Goal: Information Seeking & Learning: Learn about a topic

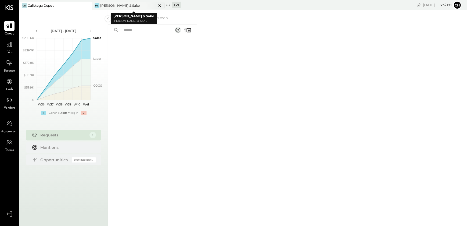
click at [161, 5] on icon at bounding box center [159, 5] width 7 height 6
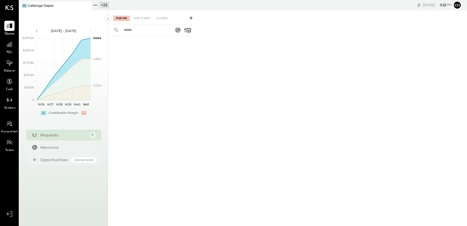
click at [94, 5] on icon at bounding box center [93, 5] width 1 height 1
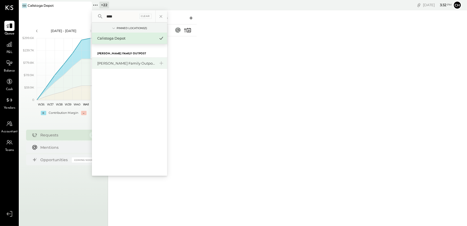
type input "****"
click at [129, 65] on div "[PERSON_NAME] Family Outpost" at bounding box center [126, 63] width 58 height 5
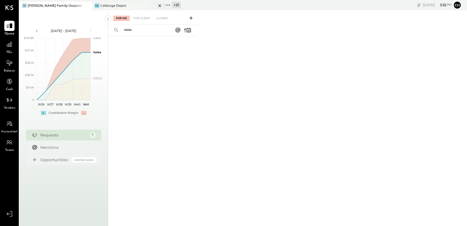
click at [161, 6] on icon at bounding box center [159, 5] width 7 height 6
click at [8, 48] on div at bounding box center [9, 44] width 10 height 10
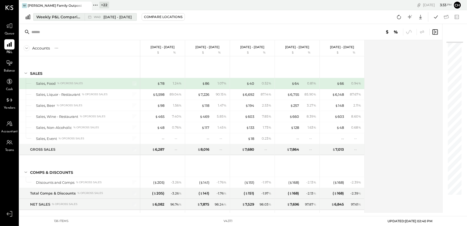
click at [130, 19] on span "Sep 29 - Oct 5, 2025" at bounding box center [118, 17] width 28 height 5
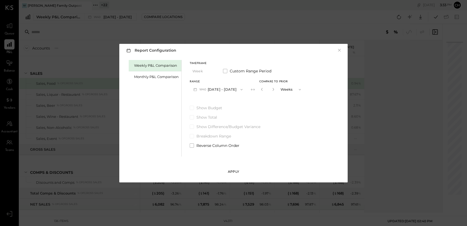
click at [233, 168] on button "Apply" at bounding box center [233, 171] width 27 height 9
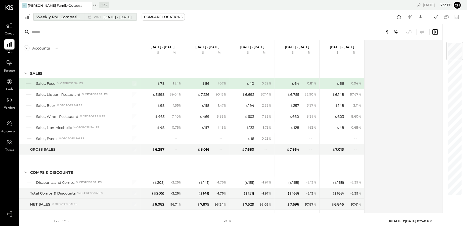
click at [121, 17] on span "Sep 29 - Oct 5, 2025" at bounding box center [118, 17] width 28 height 5
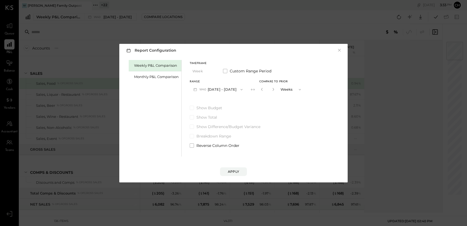
click at [237, 90] on button "W40 Sep 29 - Oct 5, 2025" at bounding box center [218, 89] width 57 height 10
click at [221, 91] on span "Oct 6 - 12, 2025" at bounding box center [215, 90] width 26 height 5
click at [271, 89] on icon "button" at bounding box center [272, 89] width 3 height 3
type input "*"
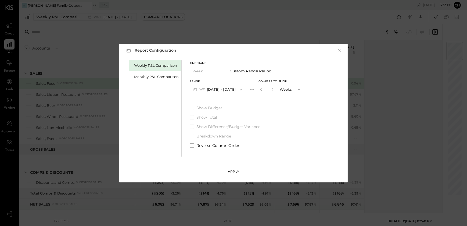
click at [237, 172] on div "Apply" at bounding box center [233, 171] width 11 height 5
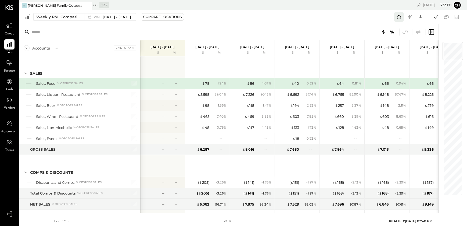
click at [399, 17] on icon at bounding box center [399, 16] width 7 height 7
click at [436, 14] on icon at bounding box center [436, 16] width 7 height 7
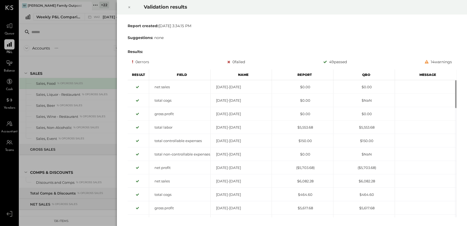
click at [129, 8] on icon at bounding box center [129, 7] width 2 height 2
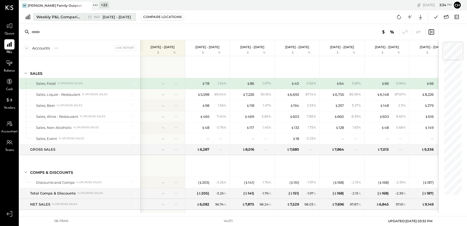
click at [77, 18] on div "Weekly P&L Comparison" at bounding box center [58, 16] width 45 height 5
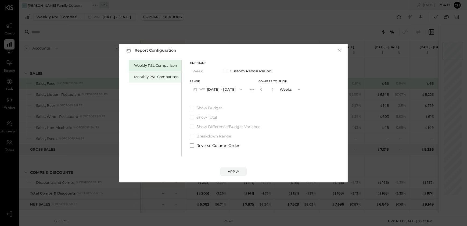
click at [149, 77] on div "Monthly P&L Comparison" at bounding box center [156, 76] width 45 height 5
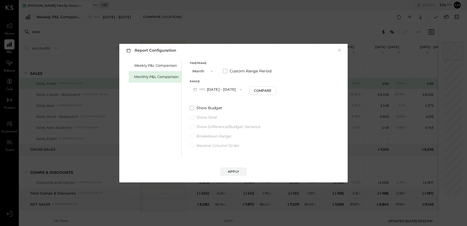
click at [239, 90] on icon "button" at bounding box center [241, 89] width 4 height 4
click at [223, 104] on div "M09 Sep 1 - 30, 2025" at bounding box center [220, 101] width 61 height 11
click at [257, 90] on div "Compare" at bounding box center [263, 90] width 17 height 5
click at [274, 88] on div "*" at bounding box center [273, 89] width 29 height 10
click at [272, 90] on icon "button" at bounding box center [273, 89] width 3 height 3
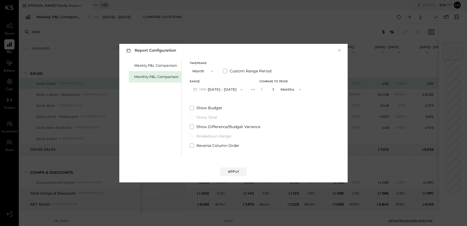
click at [272, 90] on icon "button" at bounding box center [273, 89] width 3 height 3
type input "*"
click at [233, 172] on div "Apply" at bounding box center [233, 171] width 11 height 5
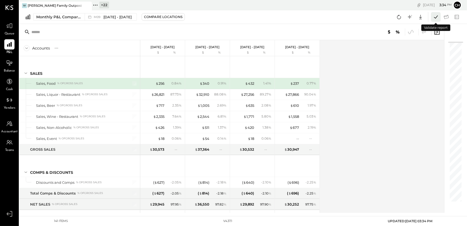
click at [435, 17] on icon at bounding box center [436, 16] width 7 height 7
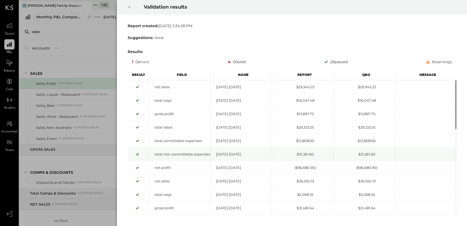
drag, startPoint x: 129, startPoint y: 5, endPoint x: 395, endPoint y: 150, distance: 303.5
click at [129, 5] on icon at bounding box center [129, 7] width 3 height 6
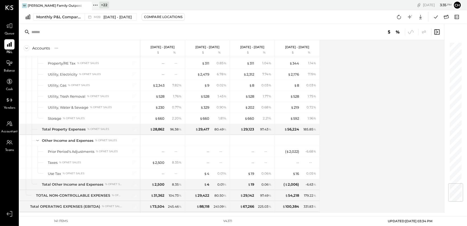
scroll to position [1186, 0]
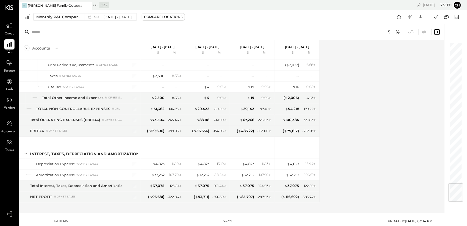
click at [387, 100] on div "Accounts S % GL Sep 1 - 30, 2025 $ % Aug 1 - 31, 2025 $ % Jul 1 - 31, 2025 $ % …" at bounding box center [232, 126] width 426 height 173
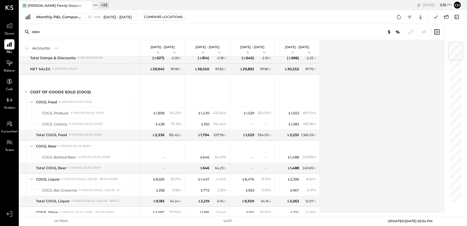
scroll to position [0, 0]
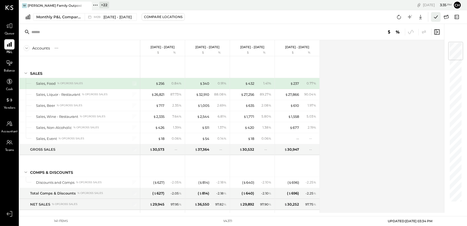
click at [436, 16] on icon at bounding box center [436, 16] width 7 height 7
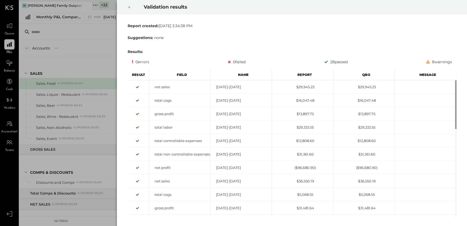
click at [129, 5] on icon at bounding box center [129, 7] width 3 height 6
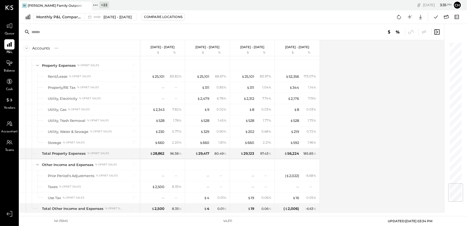
scroll to position [1186, 0]
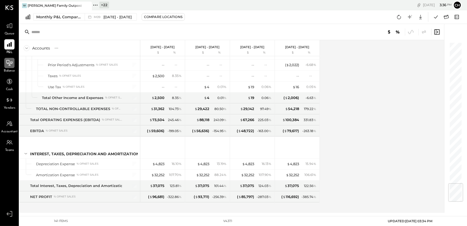
click at [9, 64] on icon at bounding box center [9, 63] width 6 height 6
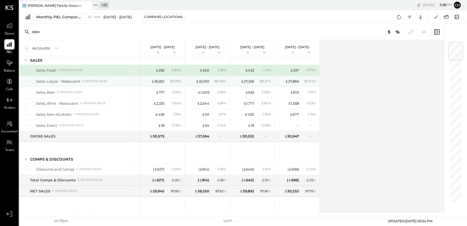
scroll to position [0, 0]
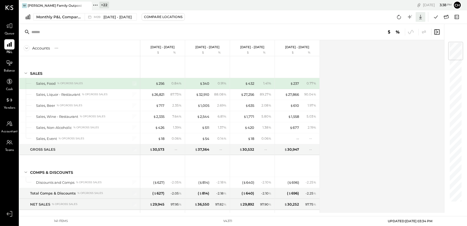
click at [420, 16] on icon at bounding box center [420, 16] width 7 height 7
click at [401, 48] on div "Excel" at bounding box center [404, 48] width 43 height 11
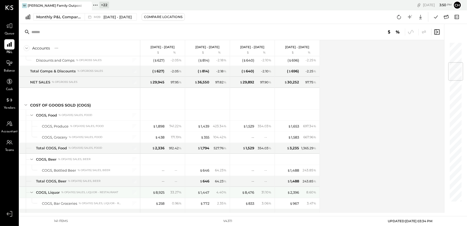
scroll to position [171, 0]
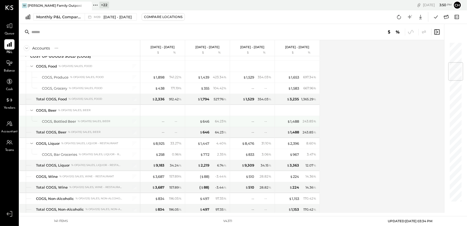
click at [212, 121] on div "64.23 %" at bounding box center [219, 121] width 17 height 5
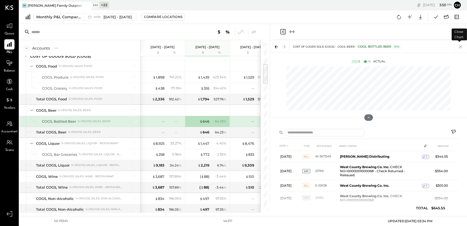
click at [460, 48] on icon at bounding box center [461, 47] width 8 height 8
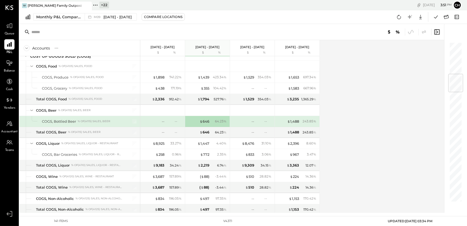
scroll to position [269, 0]
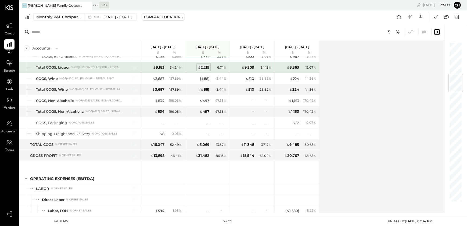
click at [203, 66] on div "$ 2,219" at bounding box center [204, 67] width 12 height 5
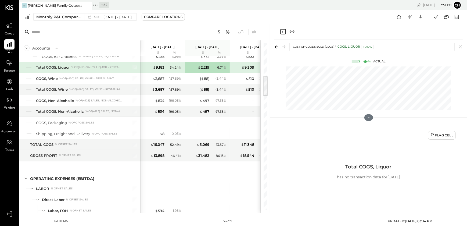
click at [461, 47] on icon at bounding box center [461, 47] width 8 height 8
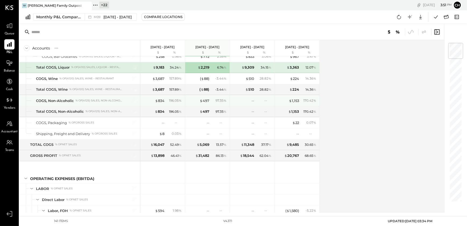
scroll to position [244, 0]
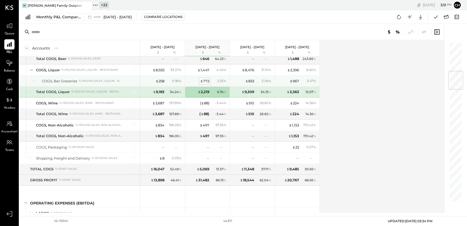
click at [200, 81] on span "$" at bounding box center [201, 81] width 3 height 4
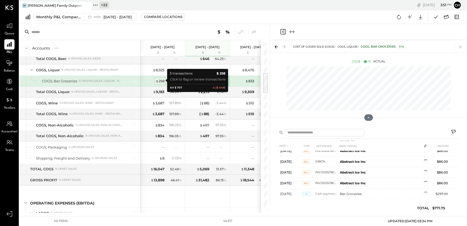
scroll to position [70, 0]
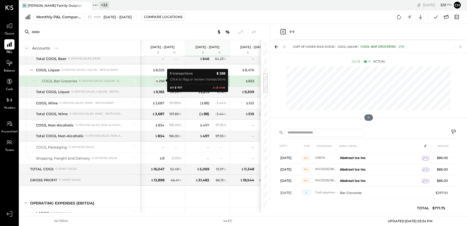
click at [164, 81] on div "$ 258" at bounding box center [160, 81] width 9 height 5
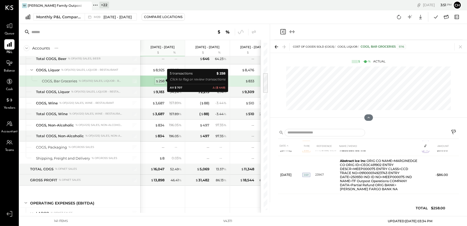
scroll to position [39, 0]
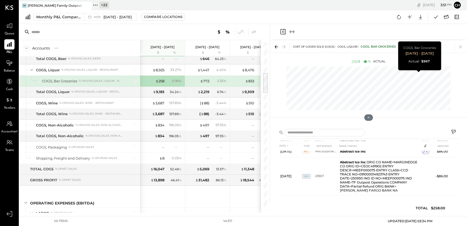
scroll to position [37, 0]
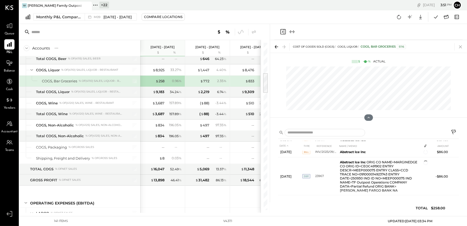
click at [462, 46] on icon at bounding box center [461, 47] width 8 height 8
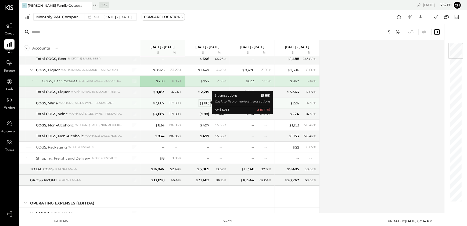
click at [204, 103] on div "( $ 88 )" at bounding box center [204, 103] width 9 height 5
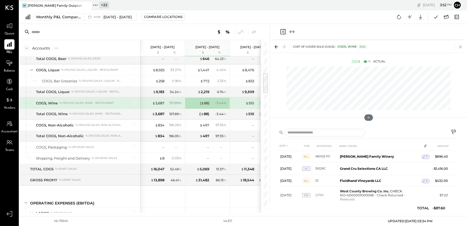
click at [460, 45] on icon at bounding box center [461, 47] width 8 height 8
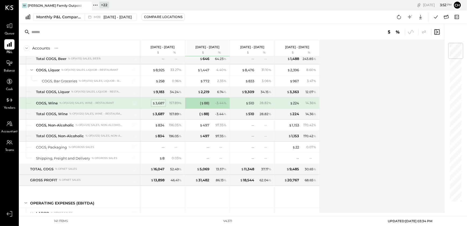
click at [158, 102] on div "$ 3,687" at bounding box center [158, 103] width 12 height 5
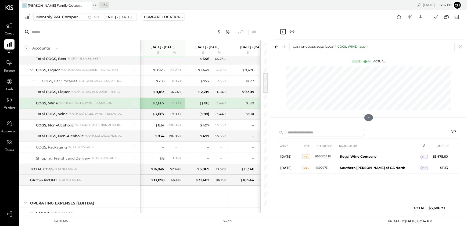
click at [460, 48] on icon at bounding box center [461, 47] width 8 height 8
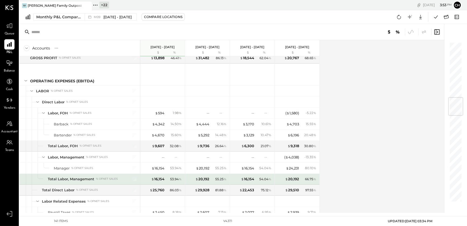
scroll to position [464, 0]
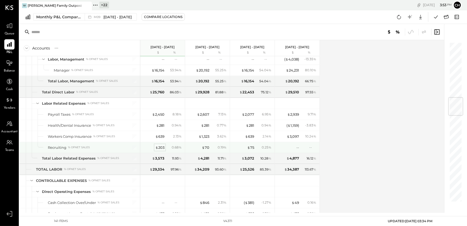
click at [160, 146] on div "$ 203" at bounding box center [159, 147] width 9 height 5
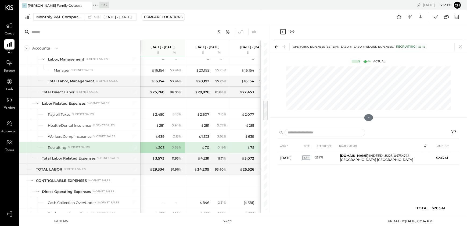
click at [461, 48] on icon at bounding box center [460, 46] width 3 height 3
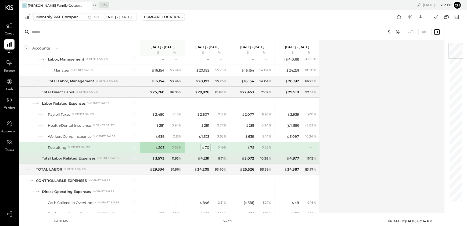
click at [206, 146] on div "$ 70" at bounding box center [206, 147] width 8 height 5
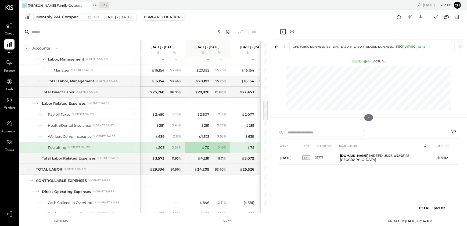
click at [461, 46] on icon at bounding box center [461, 47] width 8 height 8
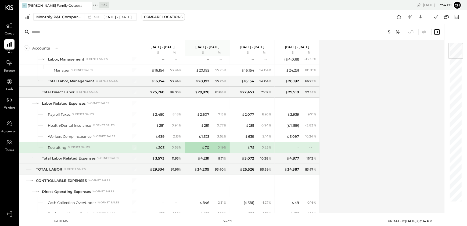
click at [367, 87] on div "Accounts S % GL Sep 1 - 30, 2025 $ % Aug 1 - 31, 2025 $ % Jul 1 - 31, 2025 $ % …" at bounding box center [232, 126] width 426 height 173
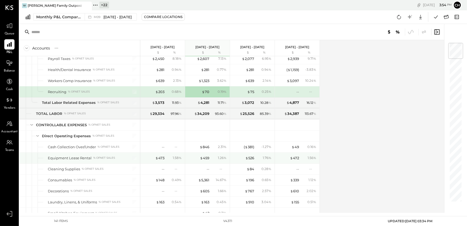
scroll to position [641, 0]
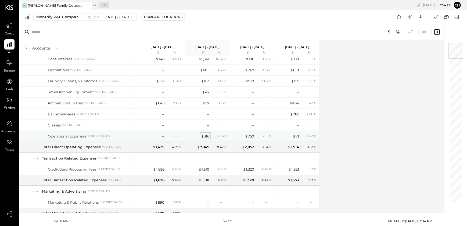
click at [205, 134] on div "$ 316" at bounding box center [205, 136] width 8 height 5
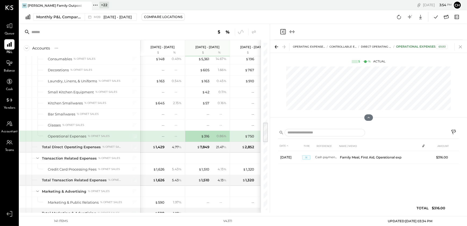
click at [461, 44] on icon at bounding box center [461, 47] width 8 height 8
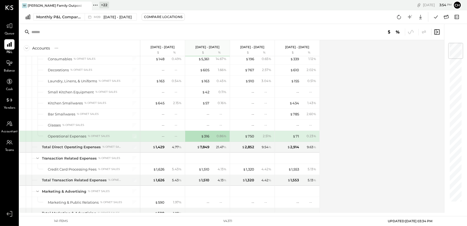
click at [161, 135] on div "--" at bounding box center [154, 136] width 22 height 5
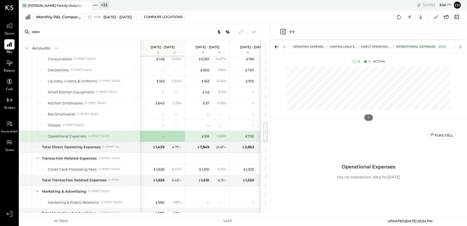
click at [462, 44] on icon at bounding box center [461, 47] width 8 height 8
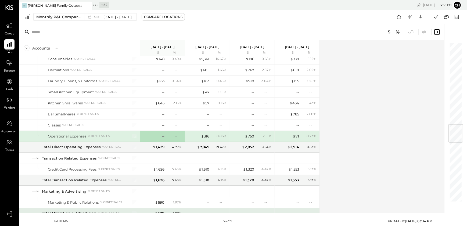
scroll to position [739, 0]
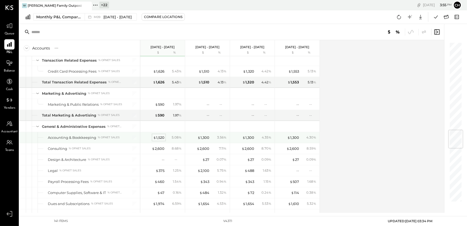
click at [162, 135] on div "$ 1,520" at bounding box center [158, 137] width 11 height 5
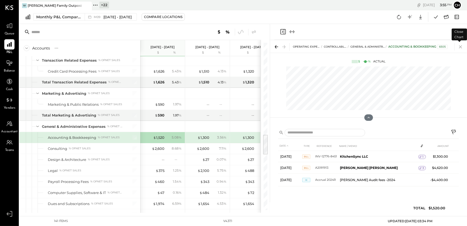
click at [461, 47] on icon at bounding box center [460, 46] width 3 height 3
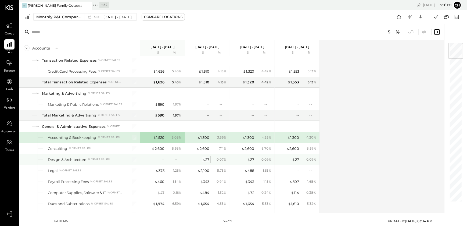
click at [204, 158] on span "$" at bounding box center [203, 159] width 3 height 4
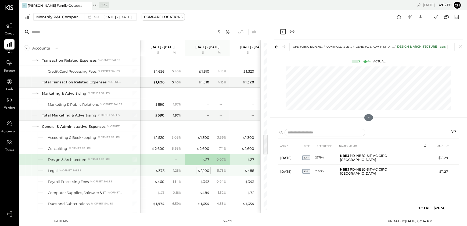
click at [206, 169] on div "$ 2,100" at bounding box center [204, 170] width 12 height 5
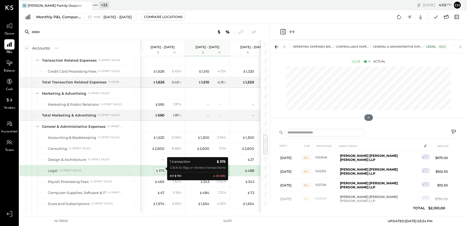
click at [161, 168] on div "$ 375" at bounding box center [160, 170] width 9 height 5
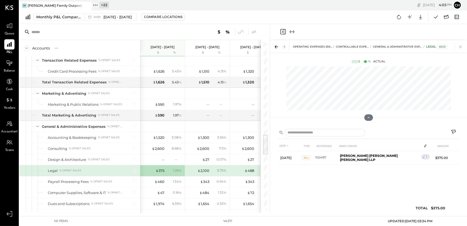
scroll to position [850, 0]
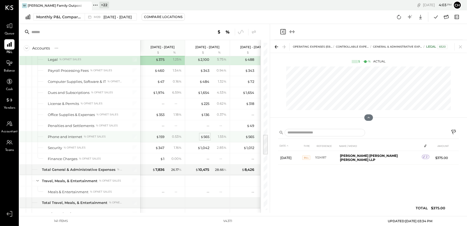
click at [208, 135] on div "$ 565" at bounding box center [205, 136] width 9 height 5
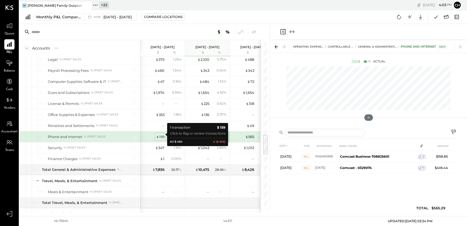
click at [159, 135] on span "$" at bounding box center [157, 136] width 3 height 4
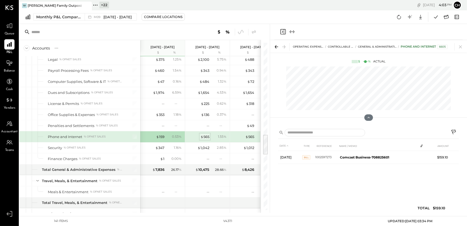
click at [205, 134] on div "$ 565" at bounding box center [205, 136] width 9 height 5
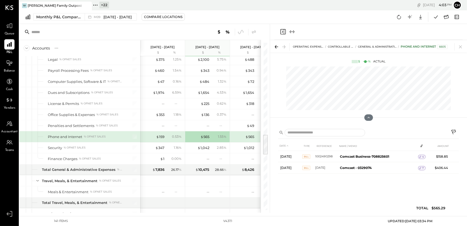
click at [462, 46] on icon at bounding box center [461, 47] width 8 height 8
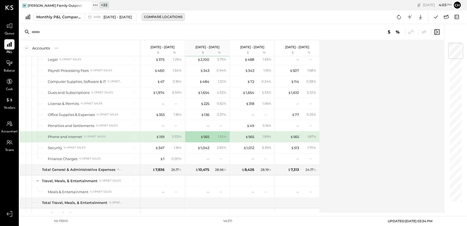
click at [158, 18] on div "Compare Locations" at bounding box center [163, 17] width 38 height 5
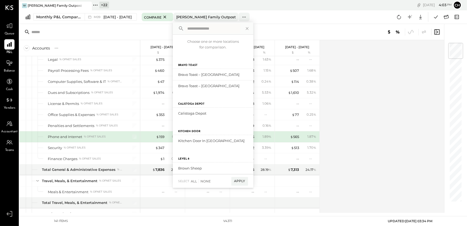
click at [363, 66] on div "Accounts S % GL Sep 1 - 30, 2025 $ % Aug 1 - 31, 2025 $ % Jul 1 - 31, 2025 $ % …" at bounding box center [232, 126] width 426 height 173
click at [246, 29] on icon at bounding box center [247, 28] width 3 height 3
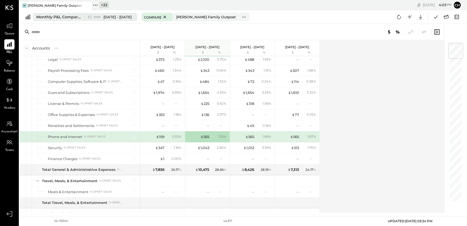
click at [117, 15] on span "Sep 1 - 30, 2025" at bounding box center [118, 17] width 28 height 5
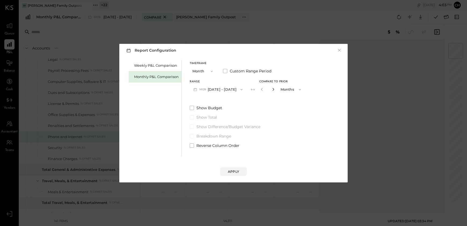
click at [272, 88] on icon "button" at bounding box center [273, 89] width 3 height 3
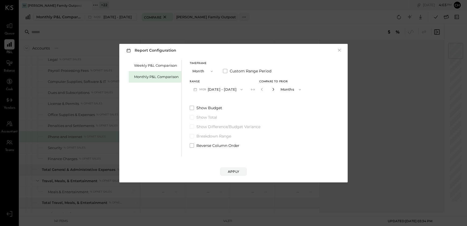
click at [272, 88] on icon "button" at bounding box center [273, 89] width 3 height 3
type input "**"
click at [235, 170] on div "Apply" at bounding box center [233, 171] width 11 height 5
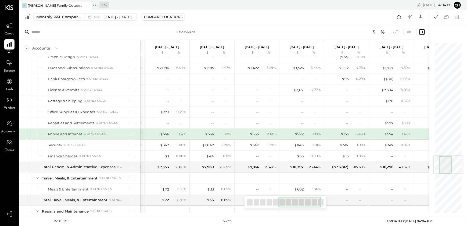
scroll to position [0, 209]
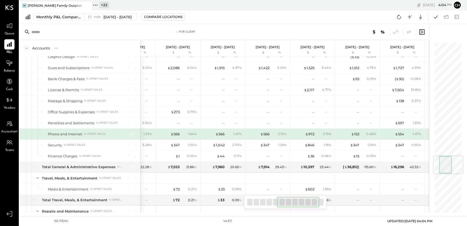
drag, startPoint x: 276, startPoint y: 201, endPoint x: 306, endPoint y: 201, distance: 29.6
click at [306, 201] on div at bounding box center [298, 202] width 43 height 11
click at [309, 132] on div "$ 972" at bounding box center [309, 133] width 9 height 5
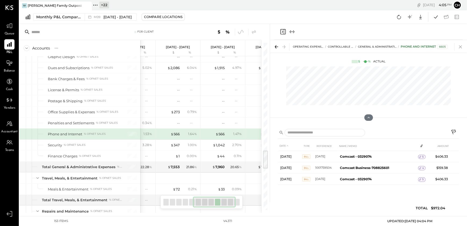
click at [462, 48] on icon at bounding box center [460, 46] width 3 height 3
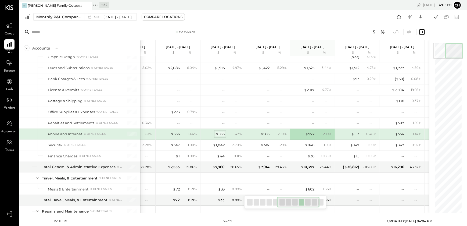
click at [217, 132] on span "$" at bounding box center [217, 134] width 3 height 4
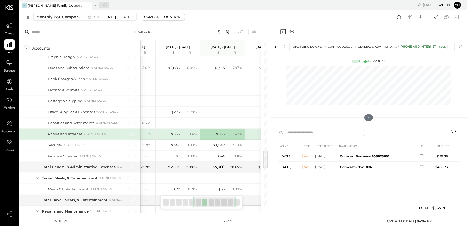
click at [461, 48] on icon at bounding box center [461, 47] width 8 height 8
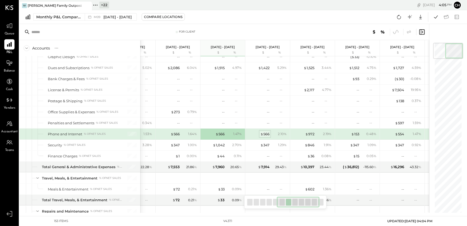
click at [266, 131] on div "$ 566" at bounding box center [265, 133] width 9 height 5
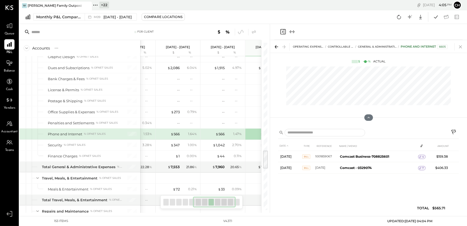
click at [461, 47] on icon at bounding box center [461, 47] width 8 height 8
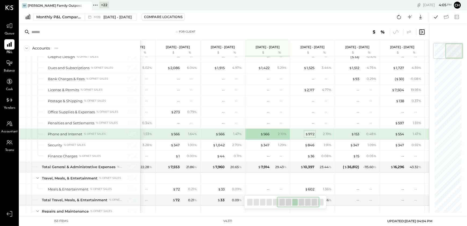
click at [310, 132] on div "$ 972" at bounding box center [309, 133] width 9 height 5
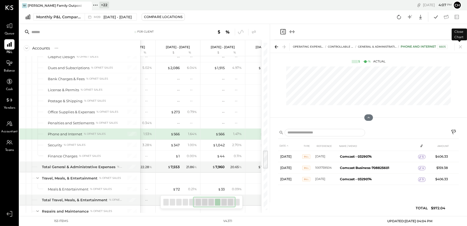
drag, startPoint x: 461, startPoint y: 47, endPoint x: 467, endPoint y: 161, distance: 114.5
click at [461, 47] on icon at bounding box center [461, 47] width 8 height 8
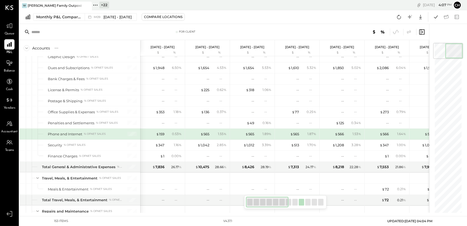
drag, startPoint x: 294, startPoint y: 202, endPoint x: 247, endPoint y: 206, distance: 47.3
click at [247, 206] on div at bounding box center [267, 202] width 43 height 11
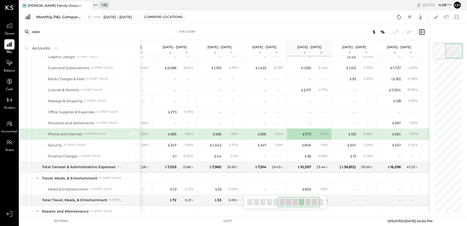
drag, startPoint x: 263, startPoint y: 203, endPoint x: 294, endPoint y: 204, distance: 30.1
click at [294, 204] on div at bounding box center [298, 202] width 43 height 11
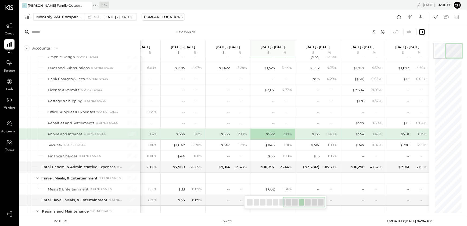
click at [307, 202] on div at bounding box center [304, 202] width 43 height 11
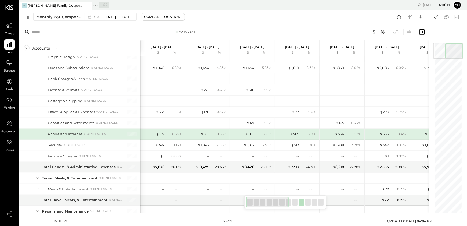
drag, startPoint x: 247, startPoint y: 203, endPoint x: 258, endPoint y: 205, distance: 11.4
click at [258, 205] on div at bounding box center [267, 202] width 43 height 11
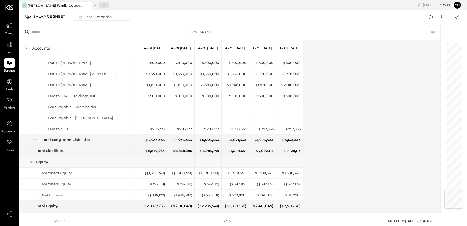
scroll to position [1242, 0]
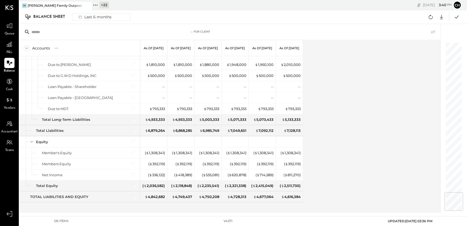
click at [350, 87] on div "Accounts S GL As of Apr 30th 2025 As of May 31st 2025 As of Jun 30th 2025 As of…" at bounding box center [230, 126] width 422 height 173
click at [442, 18] on icon at bounding box center [441, 17] width 3 height 5
click at [417, 48] on div "Excel" at bounding box center [425, 48] width 43 height 11
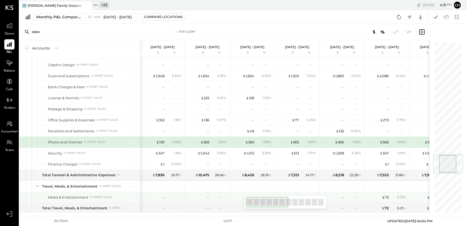
drag, startPoint x: 255, startPoint y: 200, endPoint x: 241, endPoint y: 199, distance: 13.7
click at [241, 199] on div "For Client Accounts S % GL Sep 1 - 30, 2025 $ % Aug 1 - 31, 2025 $ % Jul 1 - 31…" at bounding box center [224, 118] width 410 height 189
drag, startPoint x: 252, startPoint y: 202, endPoint x: 243, endPoint y: 199, distance: 9.6
click at [243, 199] on div "For Client Accounts S % GL Sep 1 - 30, 2025 $ % Aug 1 - 31, 2025 $ % Jul 1 - 31…" at bounding box center [224, 118] width 410 height 189
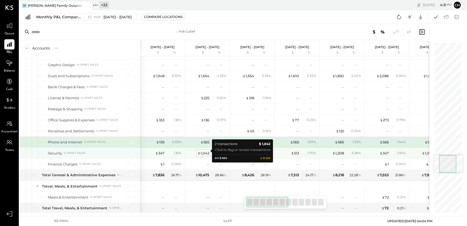
click at [205, 151] on div "$ 1,042" at bounding box center [204, 153] width 12 height 5
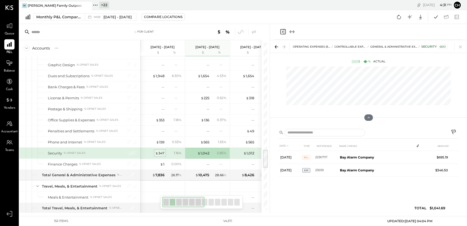
click at [161, 151] on div "$ 347" at bounding box center [159, 153] width 9 height 5
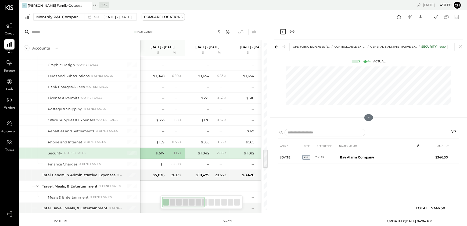
click at [461, 47] on icon at bounding box center [461, 47] width 8 height 8
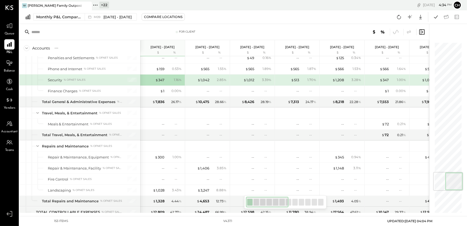
scroll to position [1090, 0]
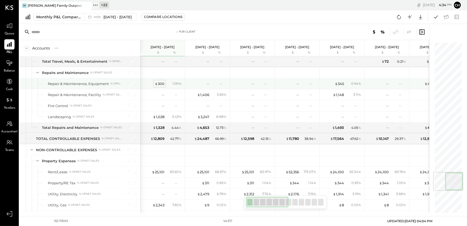
click at [160, 78] on div "$ 300 1.00 %" at bounding box center [163, 83] width 40 height 11
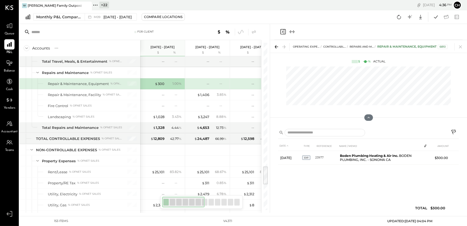
drag, startPoint x: 463, startPoint y: 45, endPoint x: 137, endPoint y: 130, distance: 337.2
click at [463, 45] on icon at bounding box center [461, 47] width 8 height 8
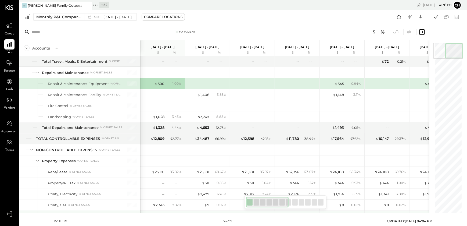
scroll to position [1164, 0]
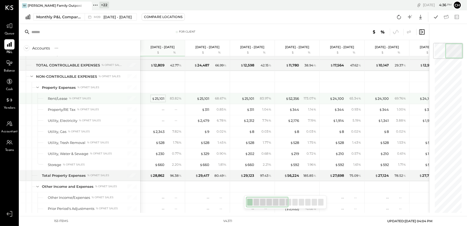
click at [160, 96] on div "$ 25,101" at bounding box center [158, 98] width 13 height 5
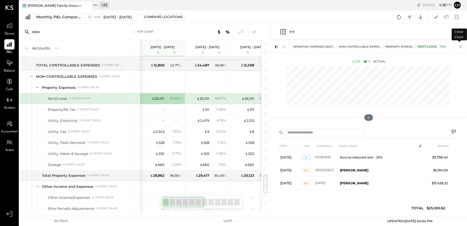
click at [461, 48] on icon at bounding box center [461, 47] width 8 height 8
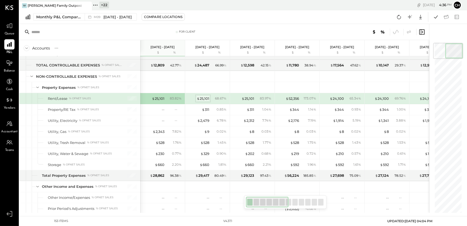
click at [206, 98] on div "$ 25,101" at bounding box center [203, 98] width 13 height 5
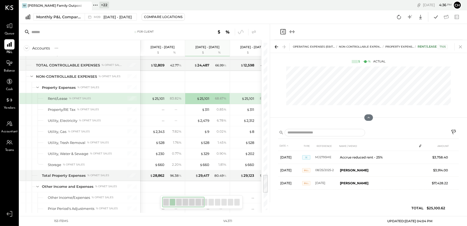
click at [461, 48] on icon at bounding box center [461, 47] width 8 height 8
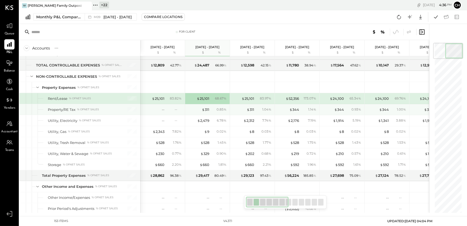
click at [154, 98] on div "$ 25,101 83.82 %" at bounding box center [163, 98] width 40 height 11
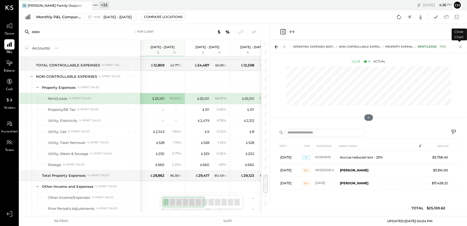
click at [461, 47] on icon at bounding box center [460, 46] width 3 height 3
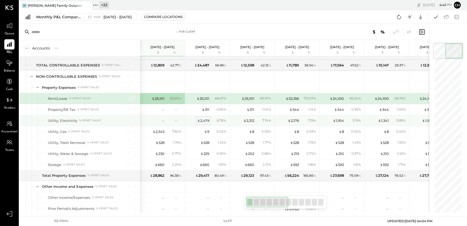
click at [203, 118] on div "$ 2,479" at bounding box center [203, 120] width 12 height 5
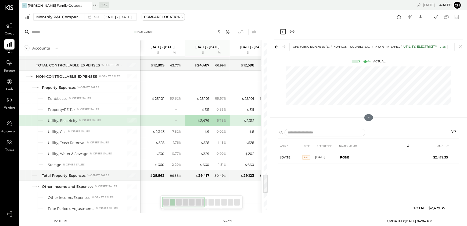
click at [462, 47] on icon at bounding box center [461, 47] width 8 height 8
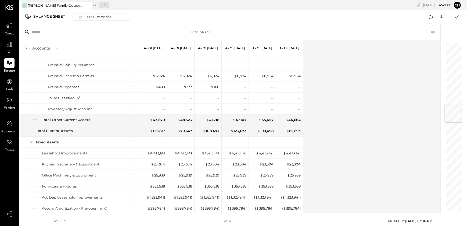
scroll to position [513, 0]
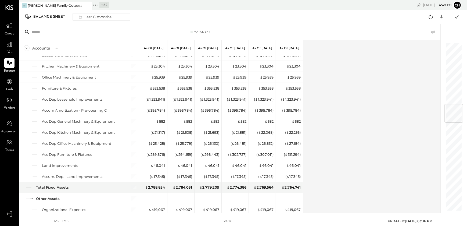
click at [329, 108] on div "Accounts S GL As of [DATE] As of [DATE] As of [DATE] As of [DATE] As of [DATE] …" at bounding box center [230, 126] width 422 height 173
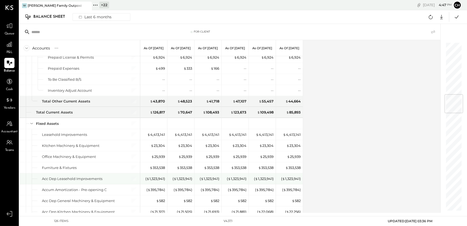
scroll to position [312, 0]
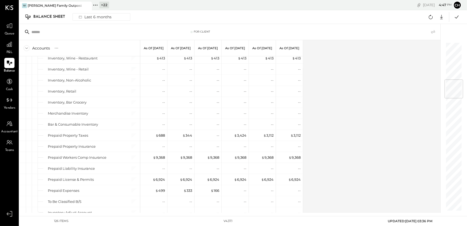
click at [345, 112] on div "Accounts S GL As of [DATE] As of [DATE] As of [DATE] As of [DATE] As of [DATE] …" at bounding box center [230, 126] width 422 height 173
click at [431, 16] on icon at bounding box center [431, 16] width 7 height 7
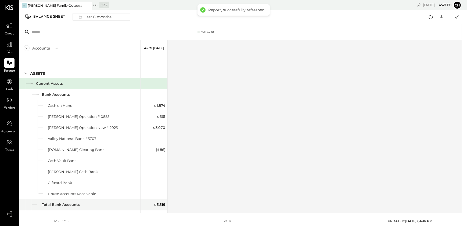
click at [91, 12] on div "Balance Sheet Last 6 months Google Sheets Excel" at bounding box center [243, 17] width 448 height 14
click at [92, 17] on div "Last 6 months" at bounding box center [95, 16] width 38 height 7
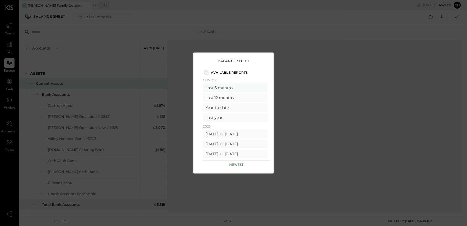
click at [243, 25] on div "Balance Sheet Available Reports Custom Last 6 months Last 12 months Year-to-dat…" at bounding box center [233, 113] width 467 height 226
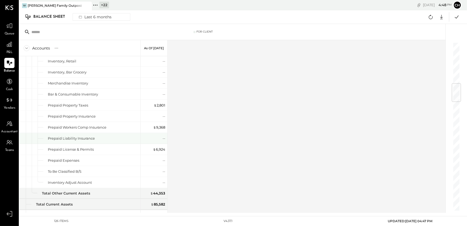
scroll to position [269, 0]
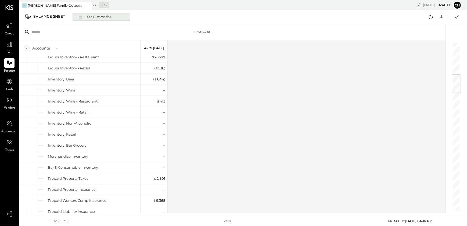
click at [92, 20] on div "Last 6 months" at bounding box center [95, 16] width 38 height 7
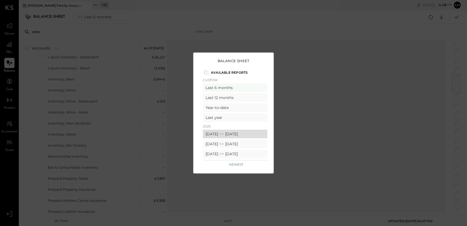
click at [225, 134] on icon at bounding box center [221, 133] width 5 height 5
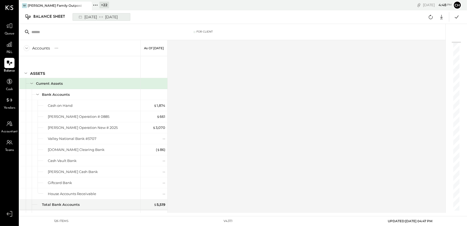
click at [104, 19] on icon at bounding box center [100, 16] width 5 height 5
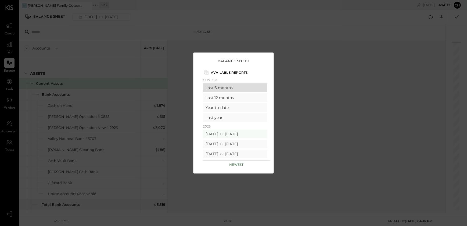
click at [214, 88] on div "Last 6 months" at bounding box center [235, 87] width 65 height 9
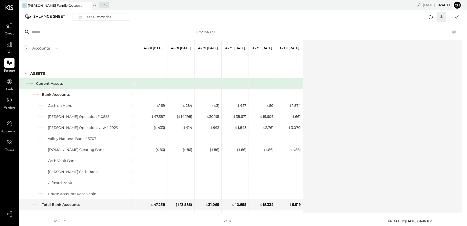
click at [442, 16] on icon at bounding box center [441, 17] width 3 height 5
click at [421, 48] on div "Excel" at bounding box center [425, 48] width 43 height 11
